Goal: Navigation & Orientation: Find specific page/section

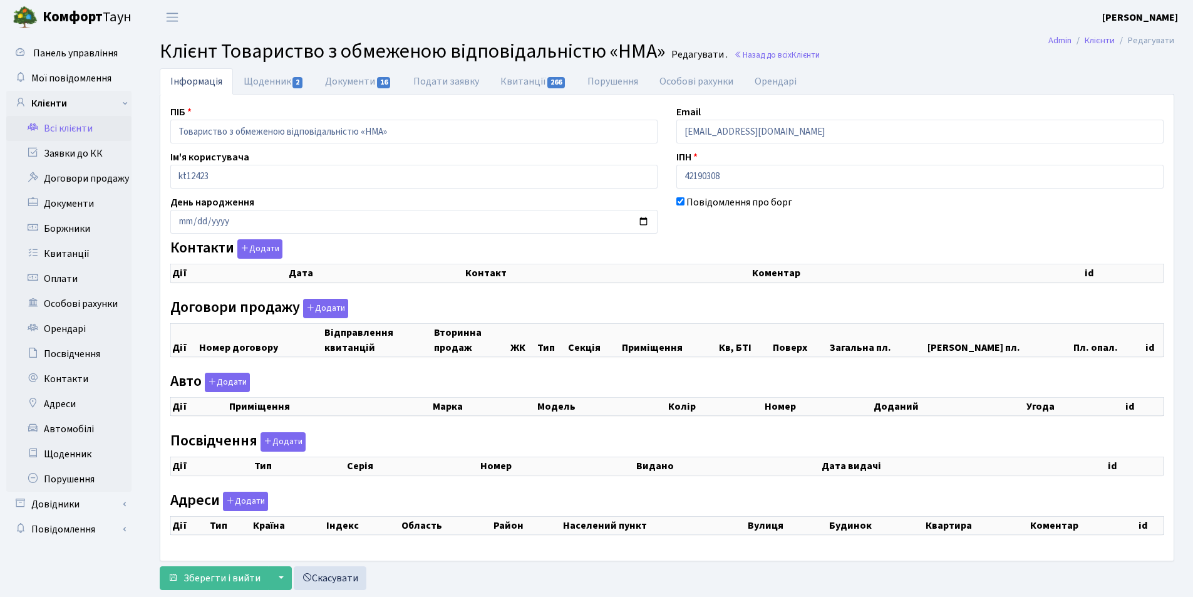
select select "25"
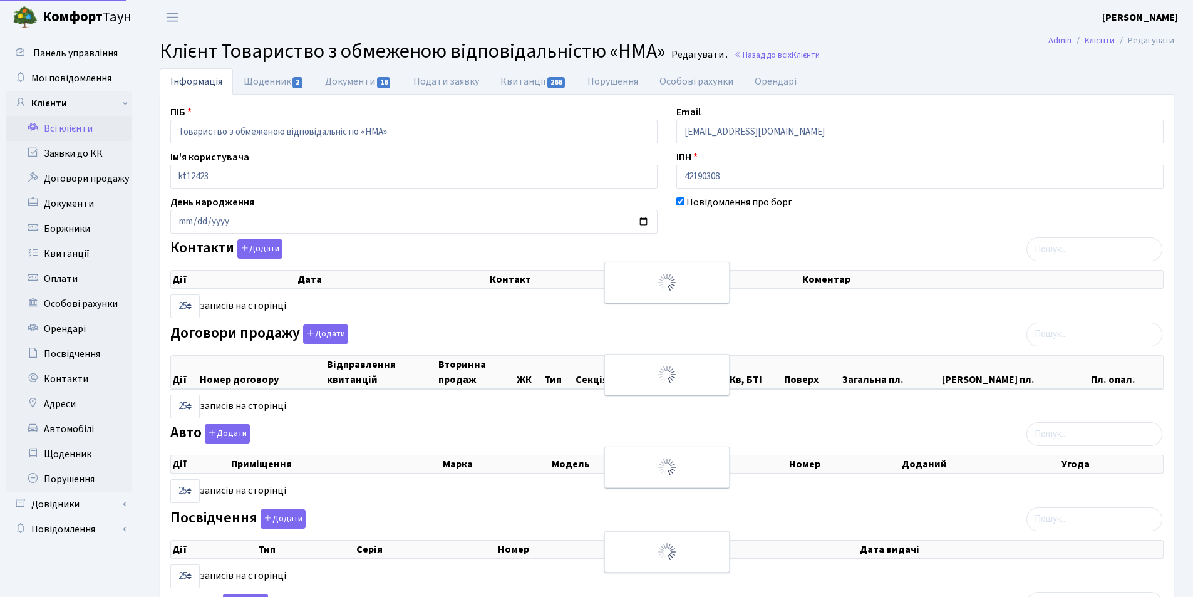
checkbox input "true"
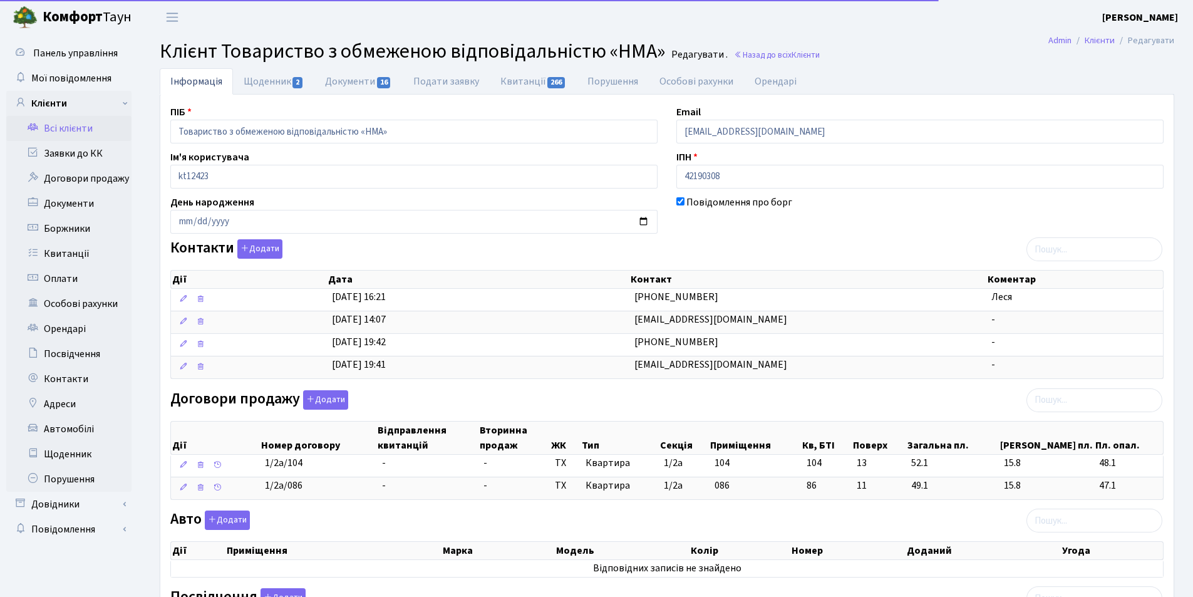
click at [73, 123] on link "Всі клієнти" at bounding box center [68, 128] width 125 height 25
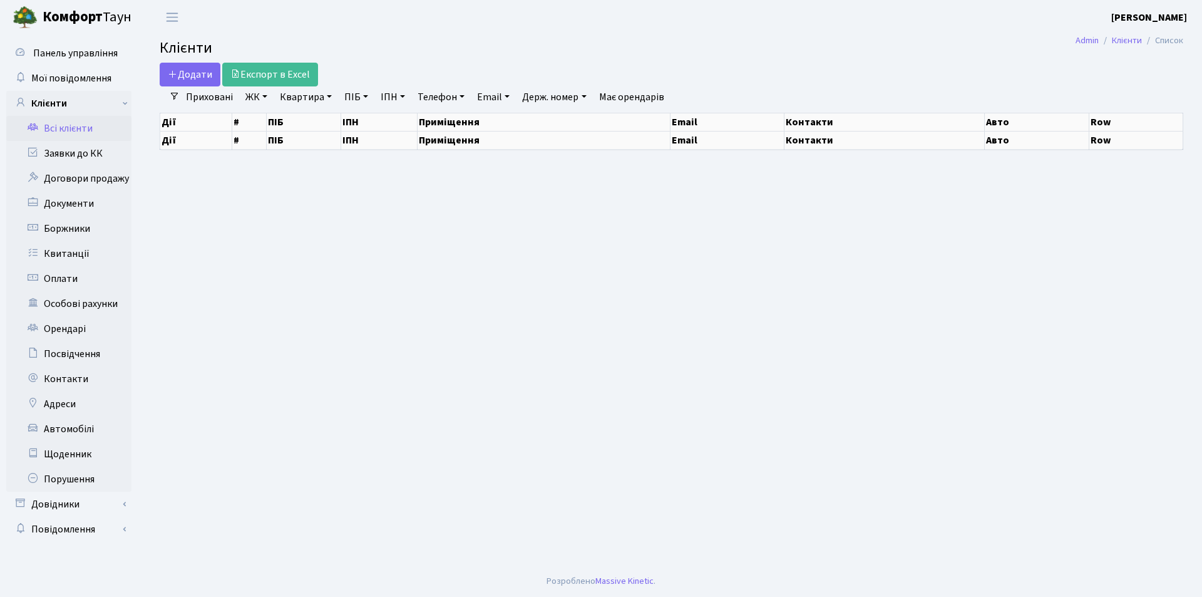
select select "25"
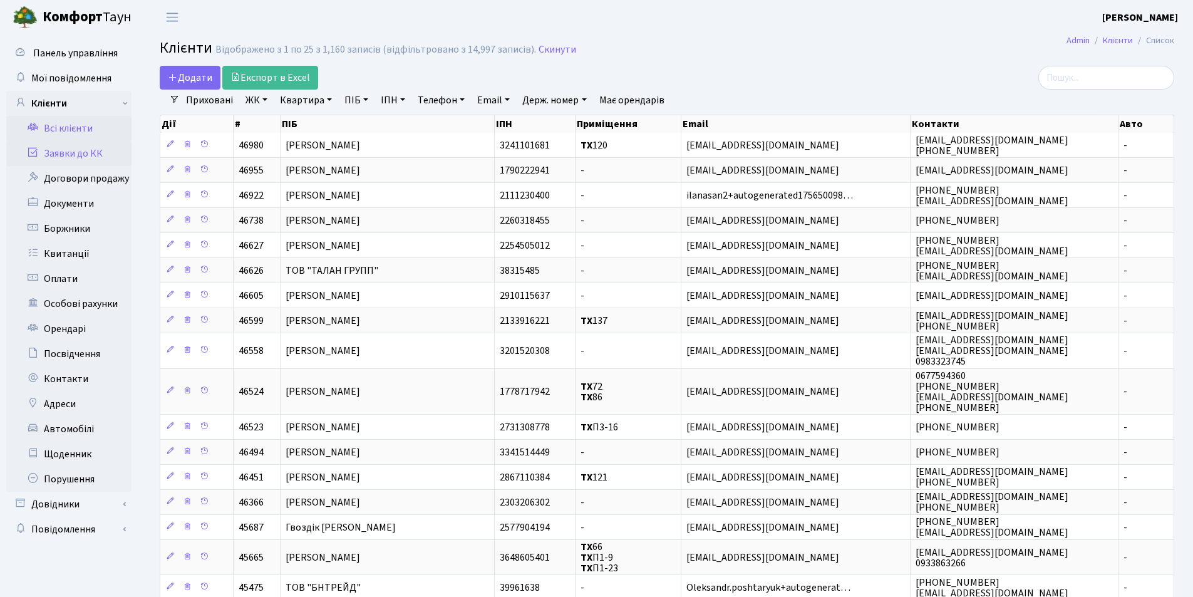
click at [49, 153] on link "Заявки до КК" at bounding box center [68, 153] width 125 height 25
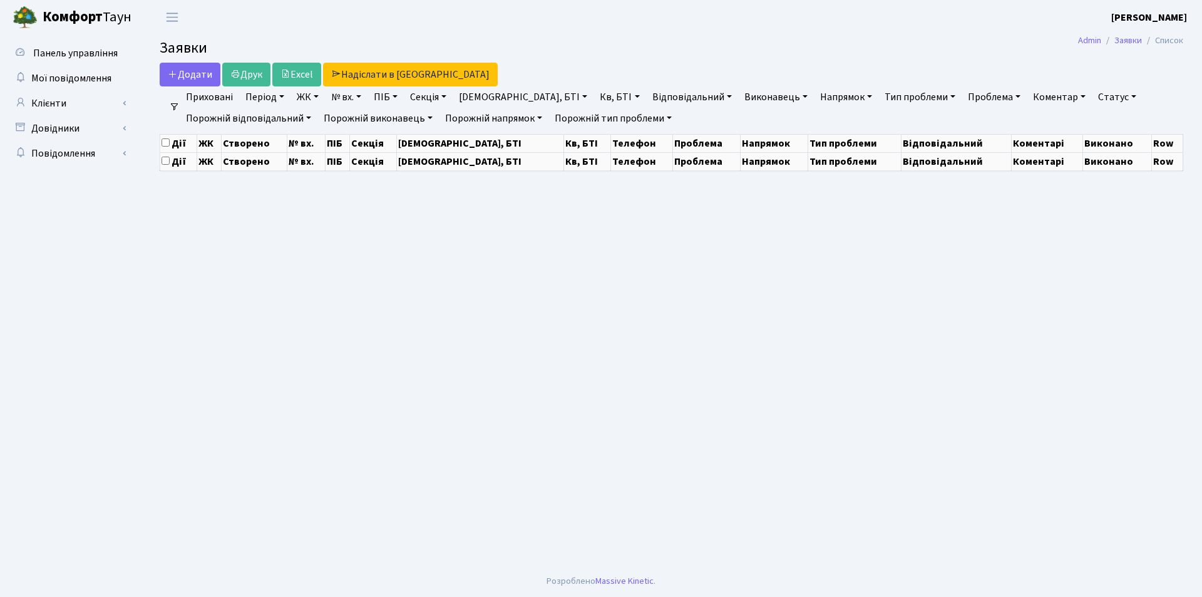
select select "25"
